Goal: Task Accomplishment & Management: Manage account settings

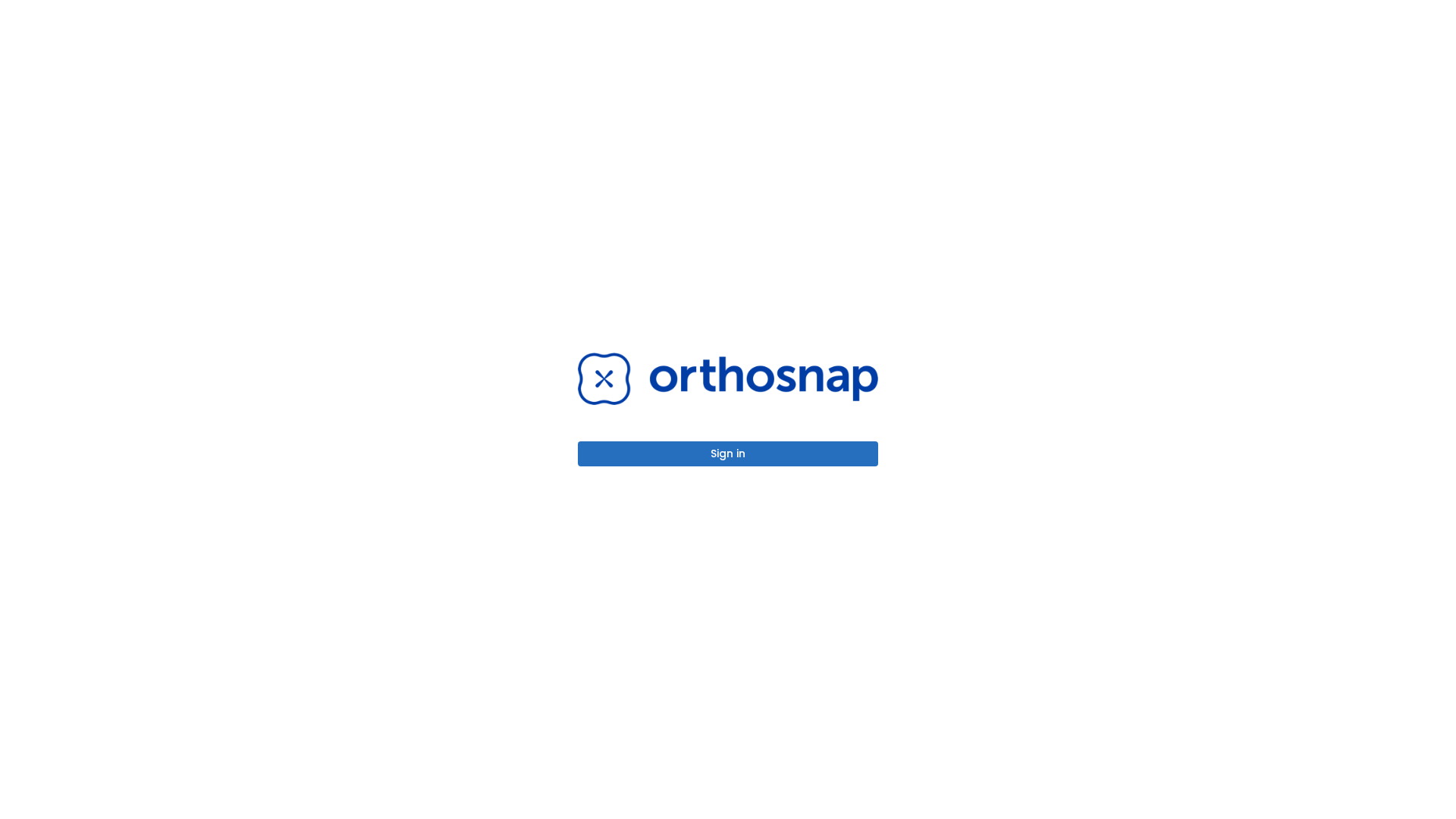
click at [728, 453] on button "Sign in" at bounding box center [728, 454] width 300 height 25
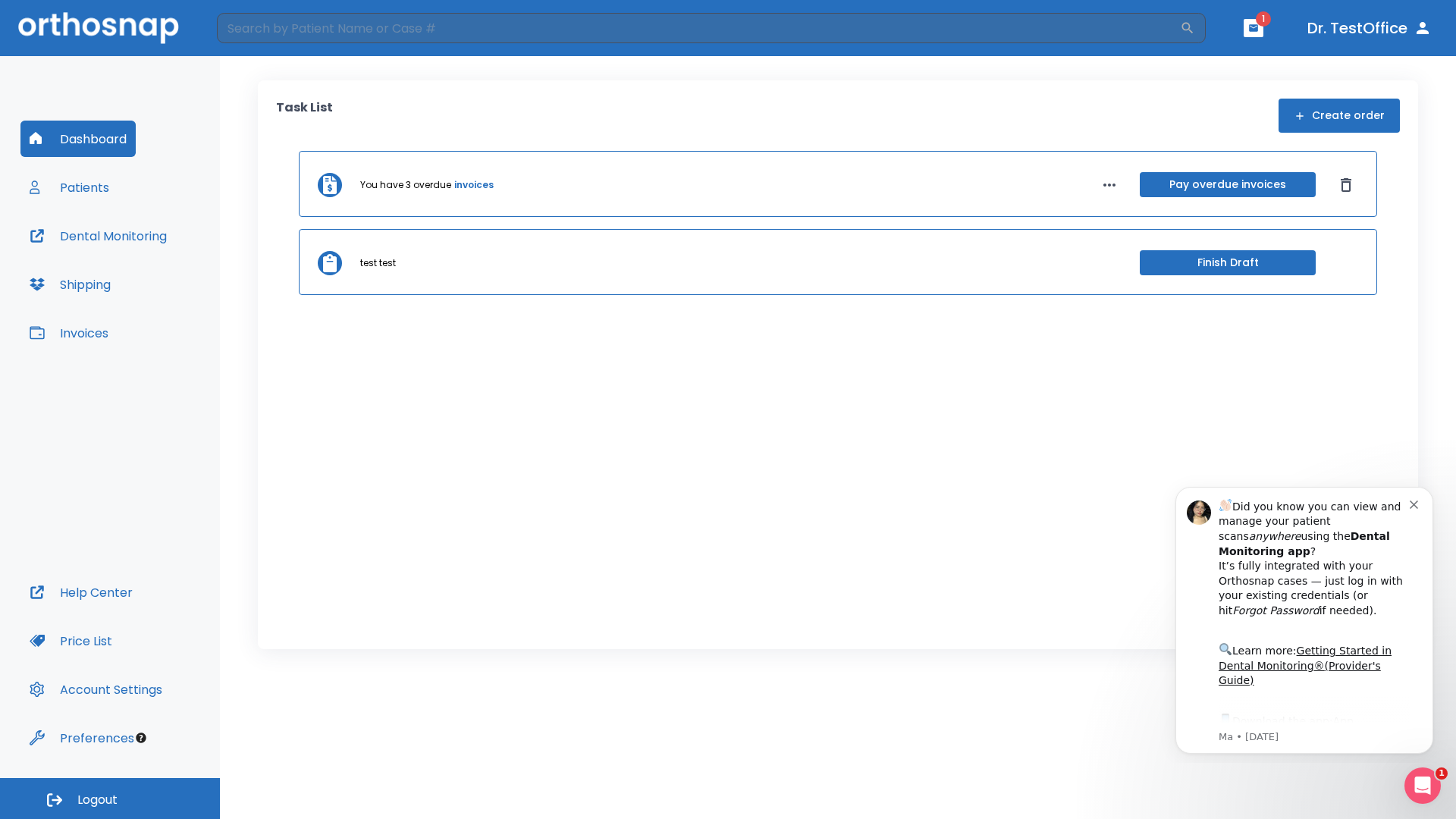
click at [110, 798] on span "Logout" at bounding box center [97, 800] width 41 height 17
